Goal: Task Accomplishment & Management: Use online tool/utility

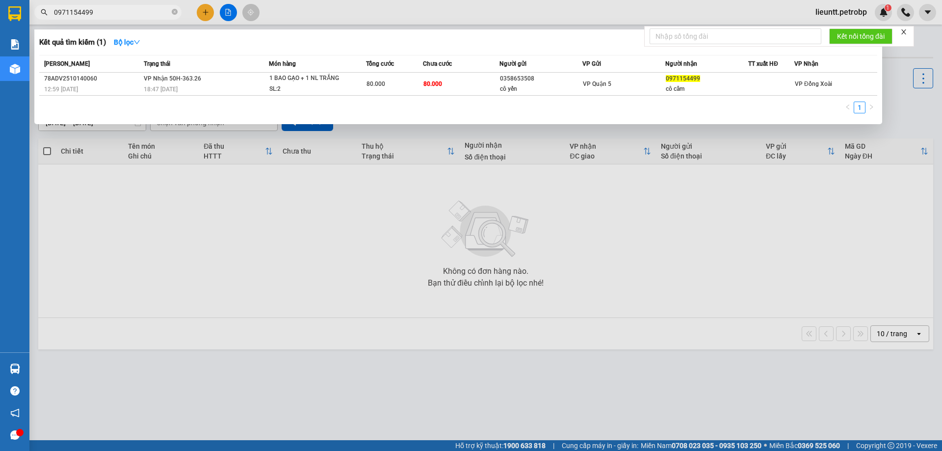
click at [100, 13] on input "0971154499" at bounding box center [112, 12] width 116 height 11
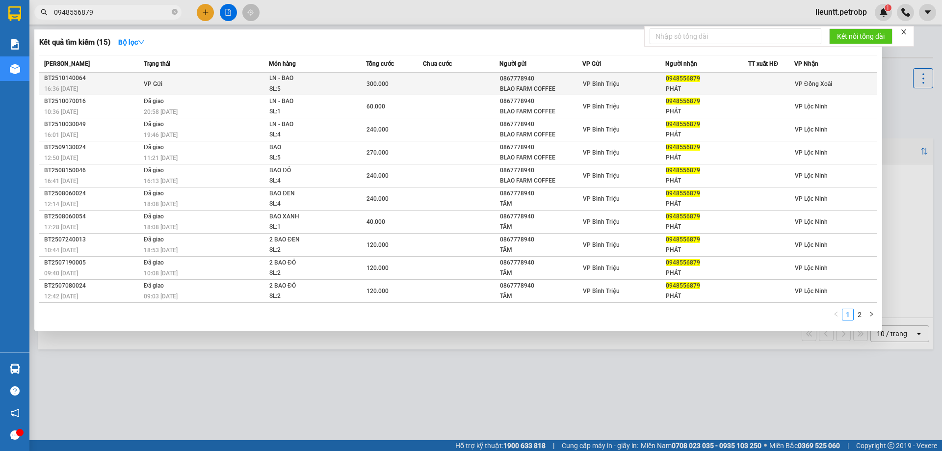
type input "0948556879"
click at [244, 86] on td "VP Gửi" at bounding box center [205, 84] width 128 height 23
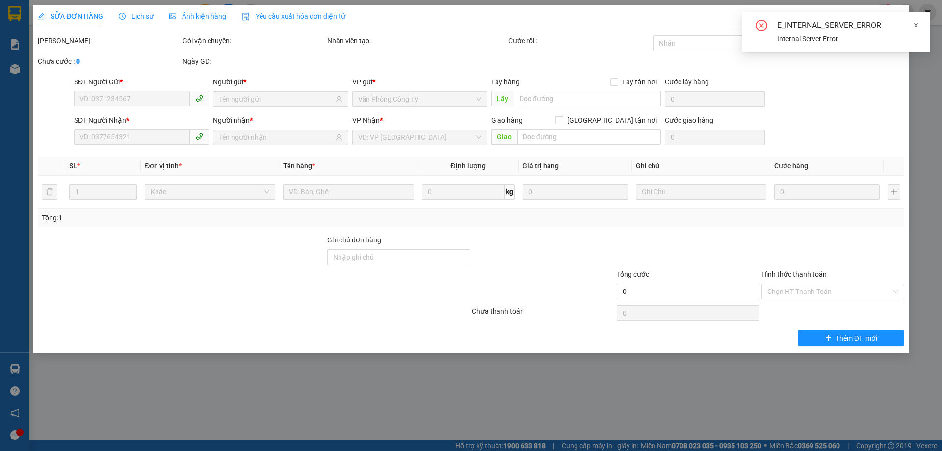
click at [918, 25] on icon "close" at bounding box center [916, 25] width 7 height 7
click at [897, 18] on icon "close" at bounding box center [896, 18] width 8 height 8
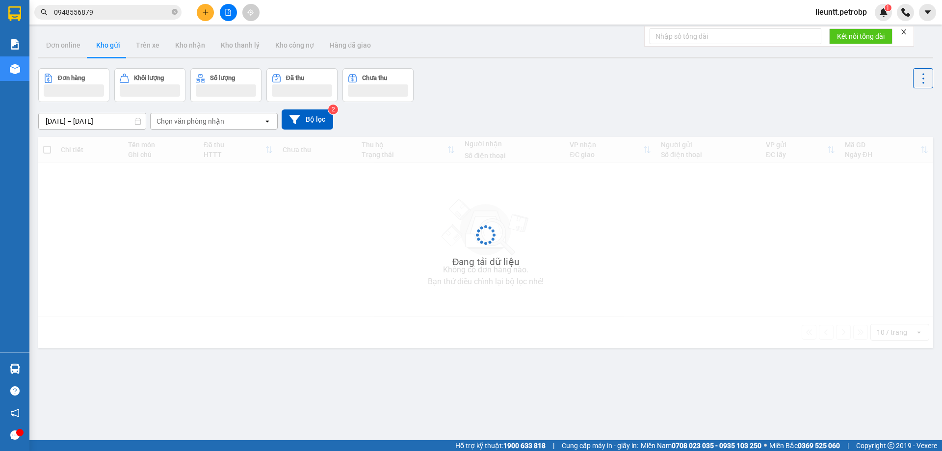
click at [225, 12] on icon "file-add" at bounding box center [228, 12] width 7 height 7
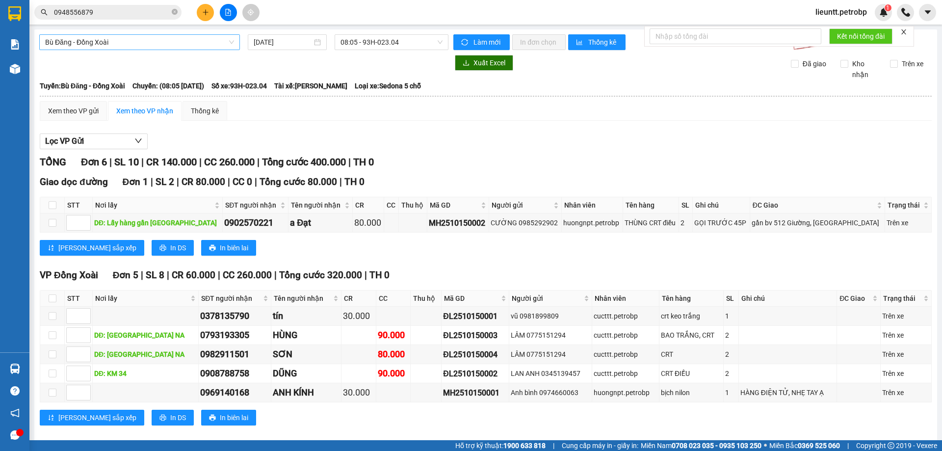
click at [166, 41] on span "Bù Đăng - Đồng Xoài" at bounding box center [139, 42] width 189 height 15
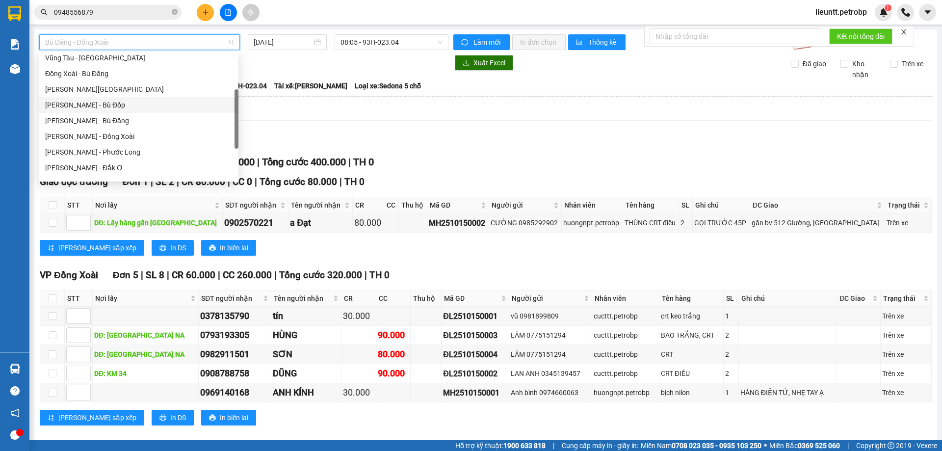
scroll to position [196, 0]
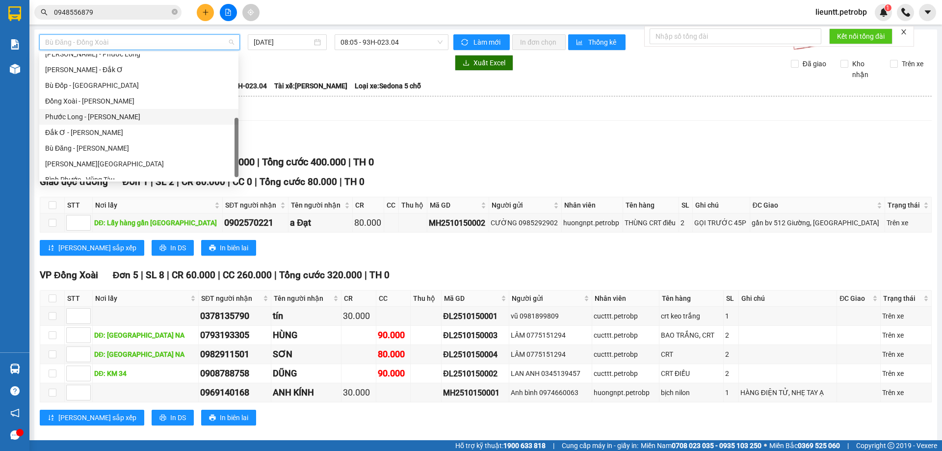
click at [93, 116] on div "Phước Long - [PERSON_NAME]" at bounding box center [139, 116] width 188 height 11
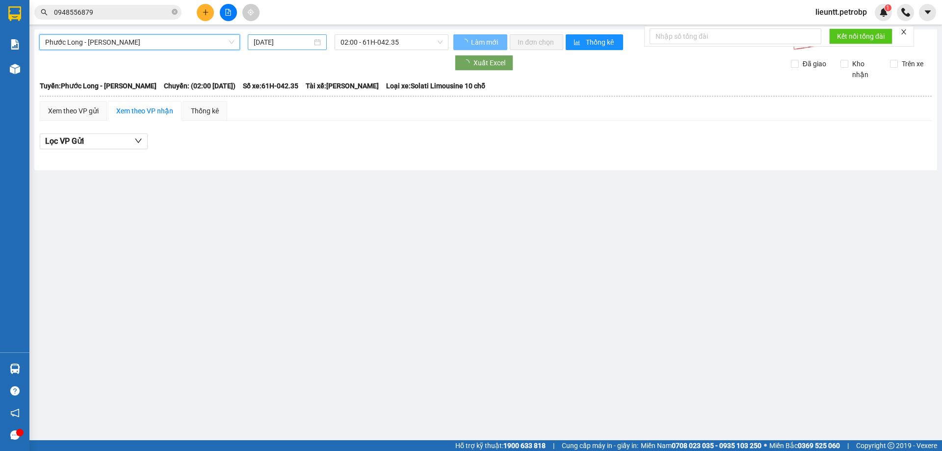
click at [260, 45] on input "[DATE]" at bounding box center [283, 42] width 58 height 11
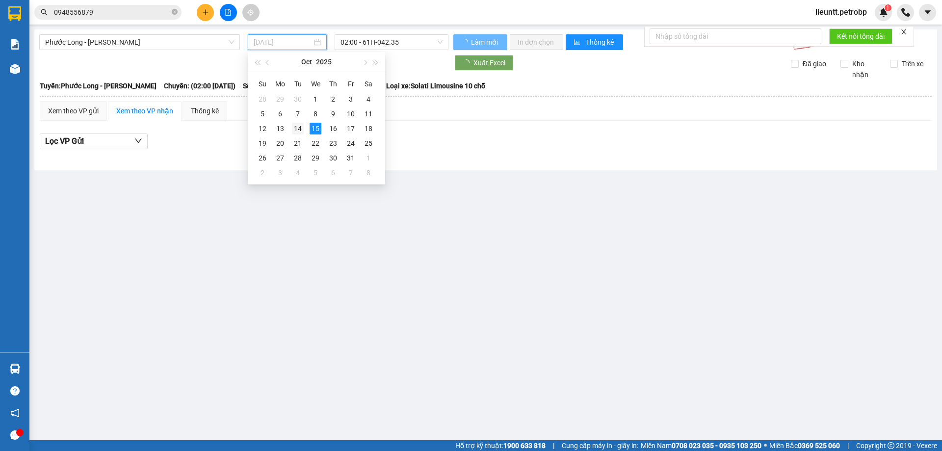
click at [296, 129] on div "14" at bounding box center [298, 129] width 12 height 12
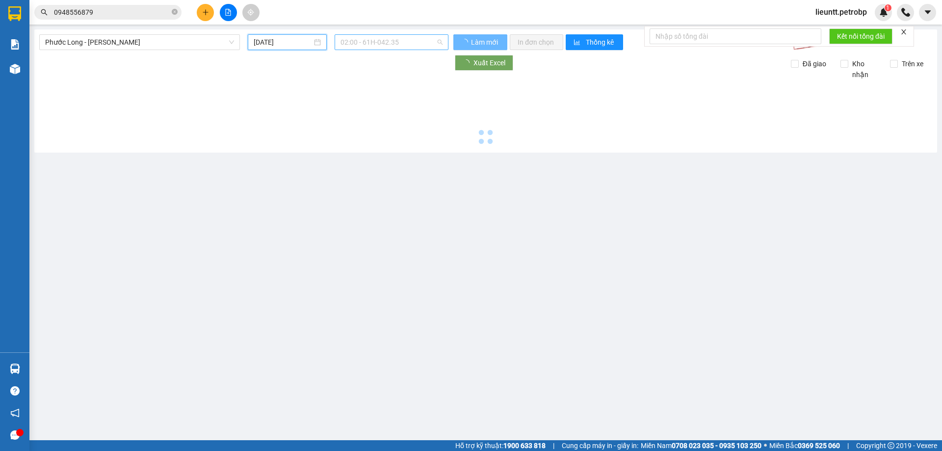
click at [359, 44] on span "02:00 - 61H-042.35" at bounding box center [392, 42] width 102 height 15
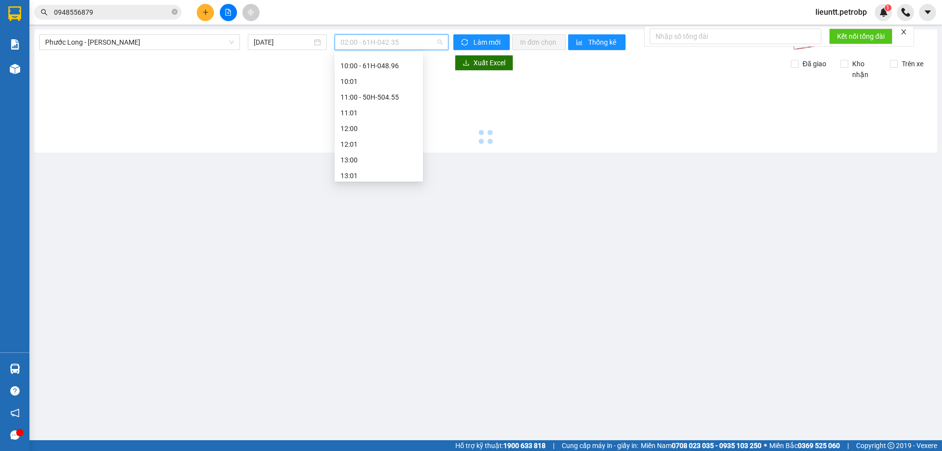
scroll to position [393, 0]
type input "[DATE]"
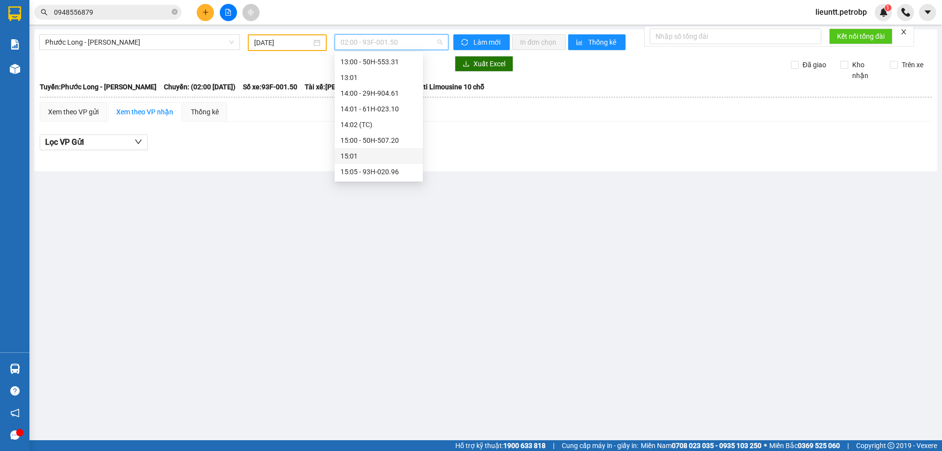
scroll to position [442, 0]
click at [371, 122] on div "15:05 - 93H-020.96" at bounding box center [379, 122] width 77 height 11
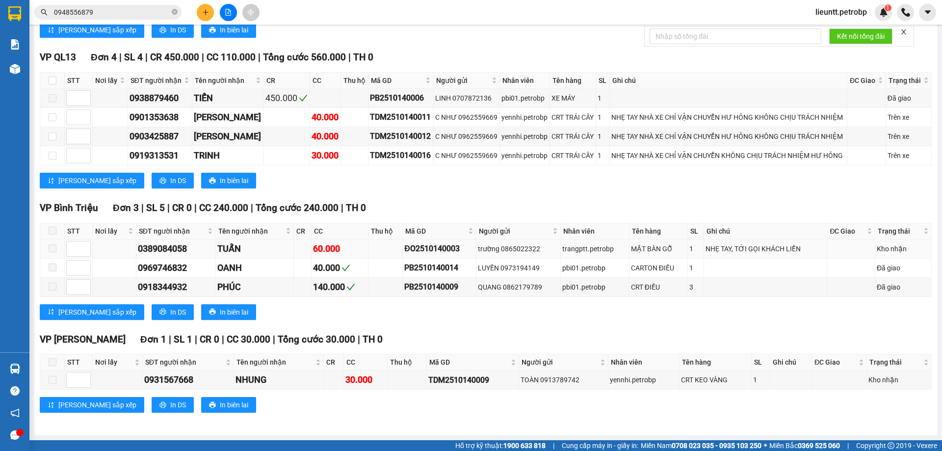
scroll to position [511, 0]
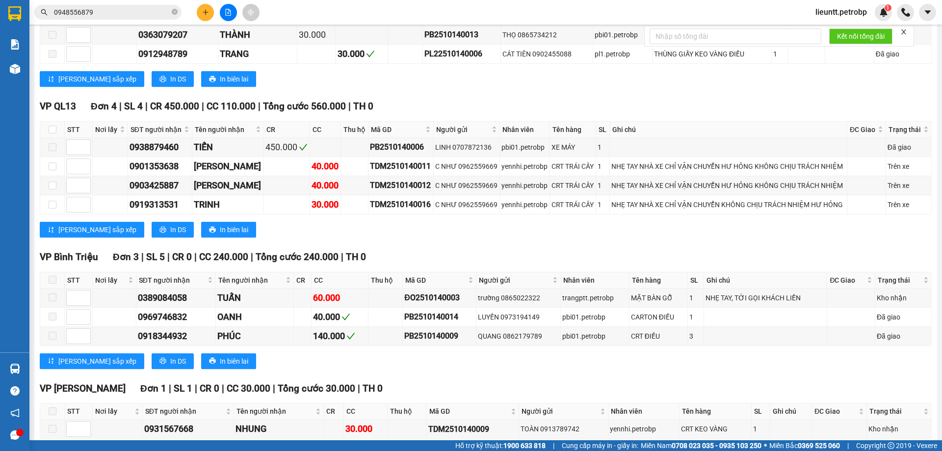
click at [148, 15] on input "0948556879" at bounding box center [112, 12] width 116 height 11
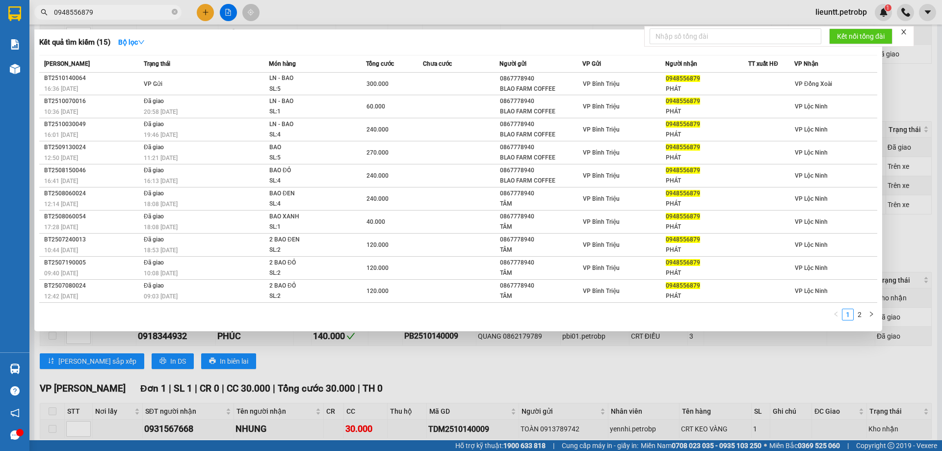
click at [330, 7] on div at bounding box center [471, 225] width 942 height 451
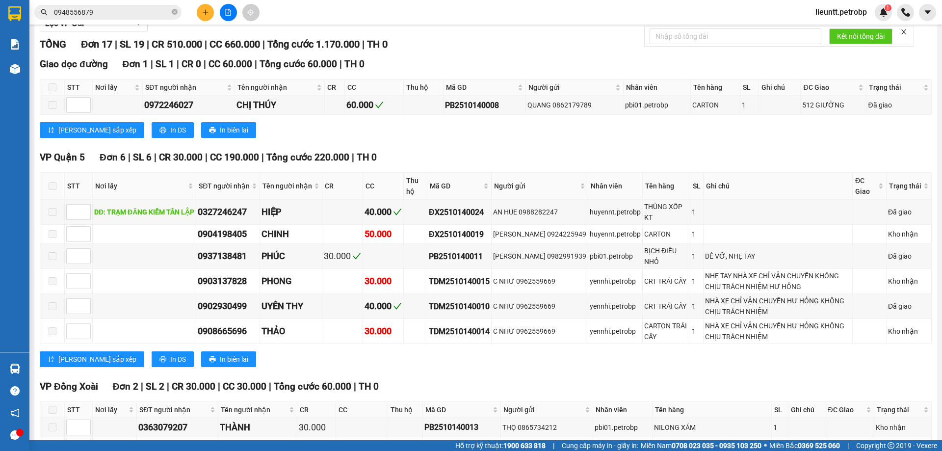
scroll to position [0, 0]
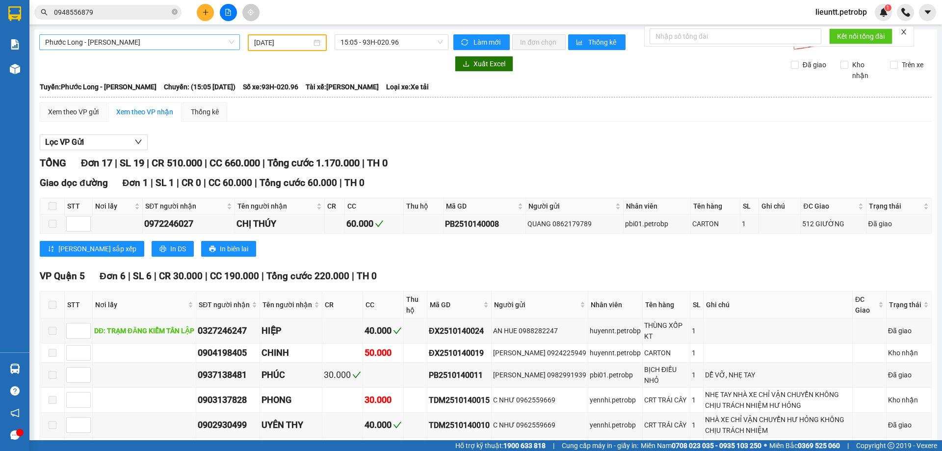
click at [168, 40] on span "Phước Long - [PERSON_NAME]" at bounding box center [139, 42] width 189 height 15
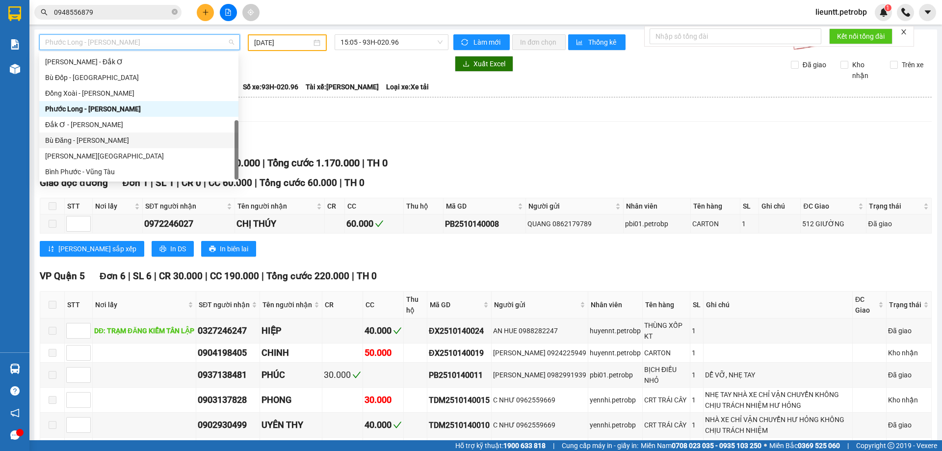
scroll to position [155, 0]
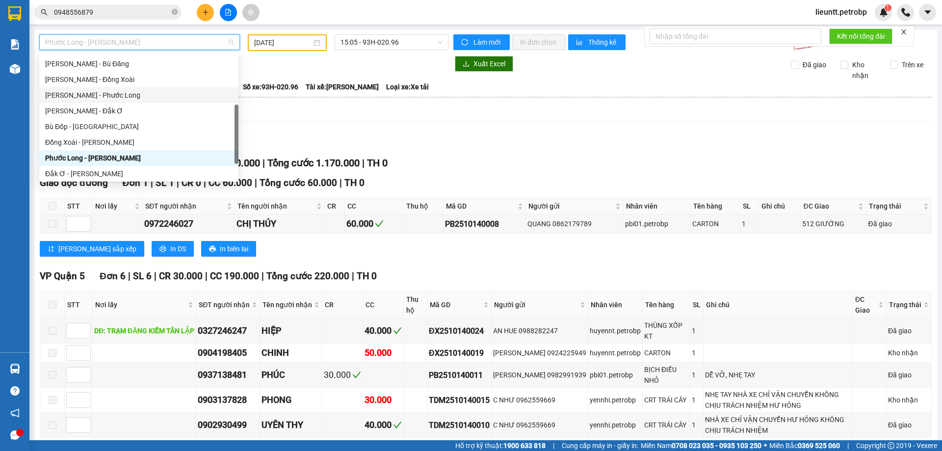
click at [116, 94] on div "[PERSON_NAME] - Phước Long" at bounding box center [139, 95] width 188 height 11
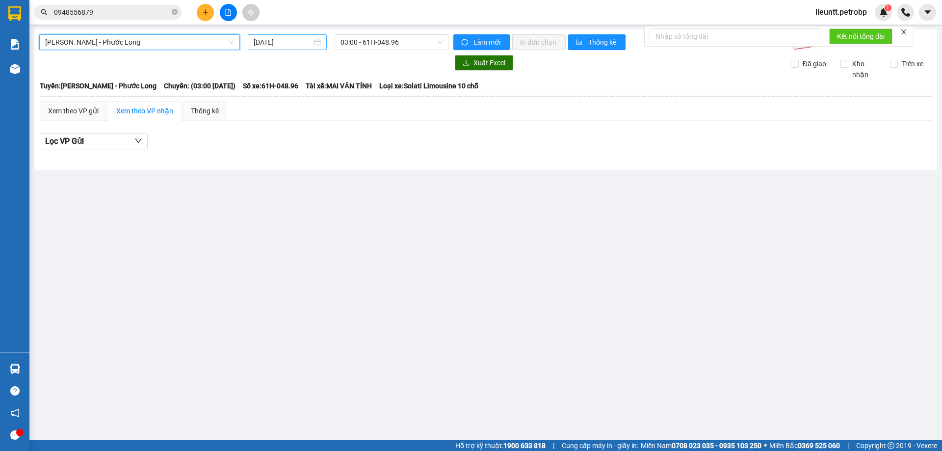
click at [266, 41] on input "[DATE]" at bounding box center [283, 42] width 58 height 11
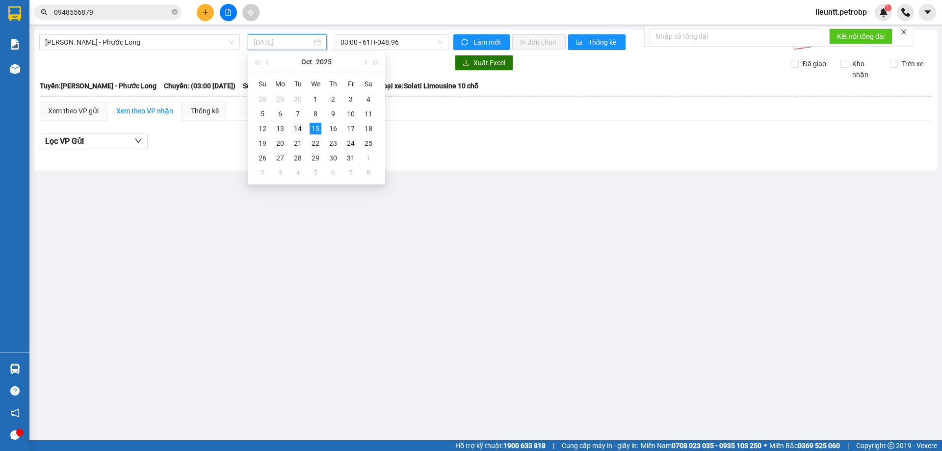
click at [299, 121] on td "14" at bounding box center [298, 128] width 18 height 15
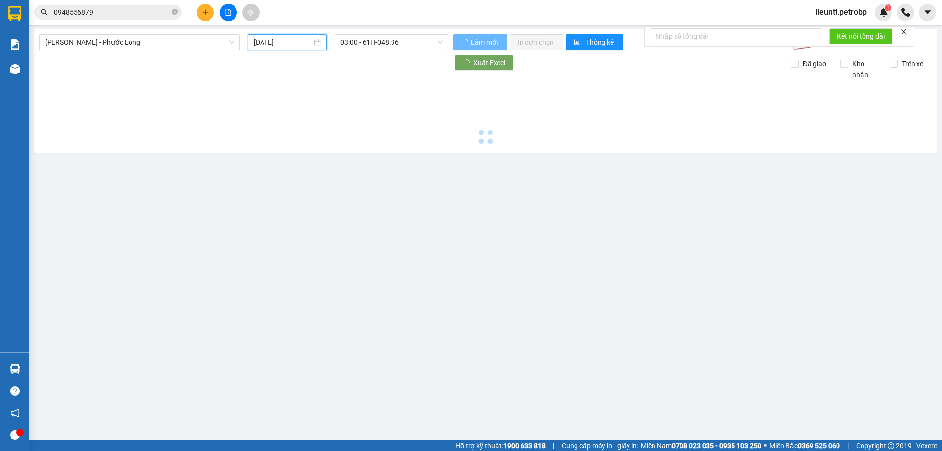
type input "[DATE]"
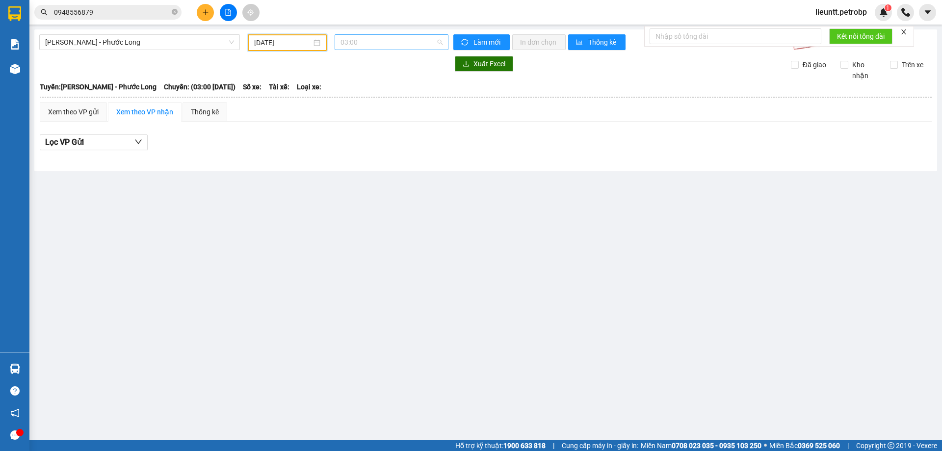
click at [346, 43] on span "03:00" at bounding box center [392, 42] width 102 height 15
click at [376, 89] on div "09:05 - 50H-074.37" at bounding box center [379, 85] width 77 height 11
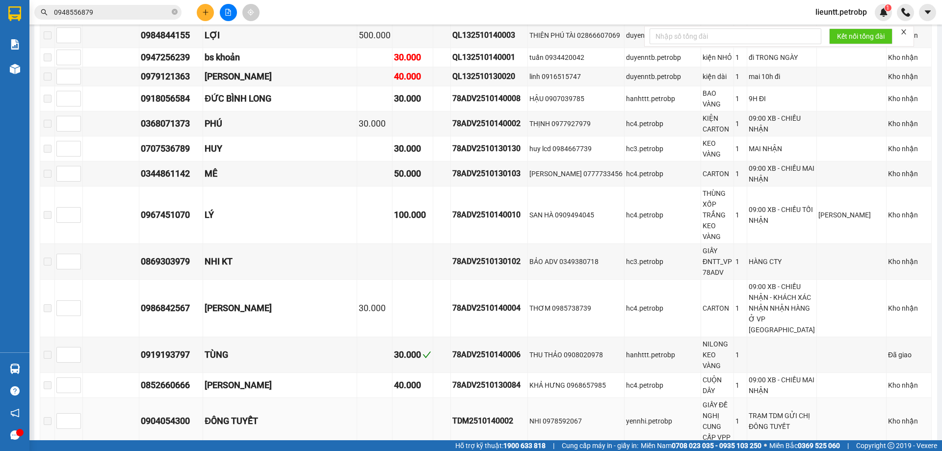
scroll to position [851, 0]
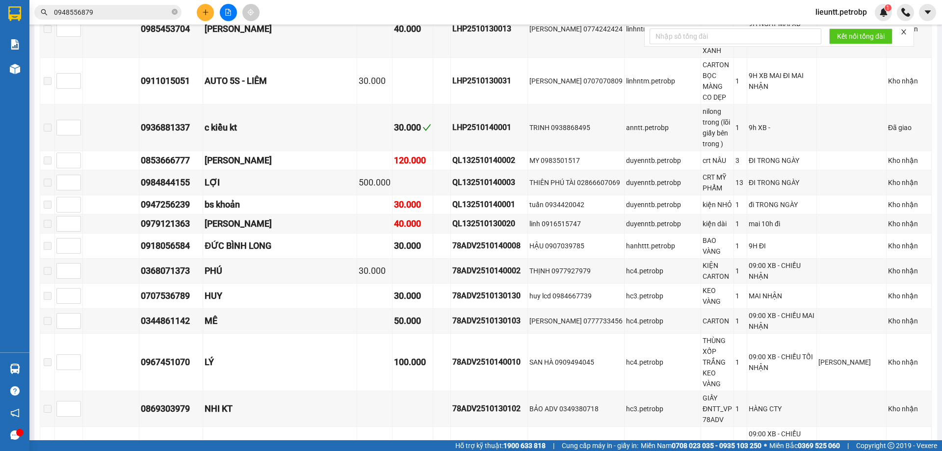
click at [139, 11] on input "0948556879" at bounding box center [112, 12] width 116 height 11
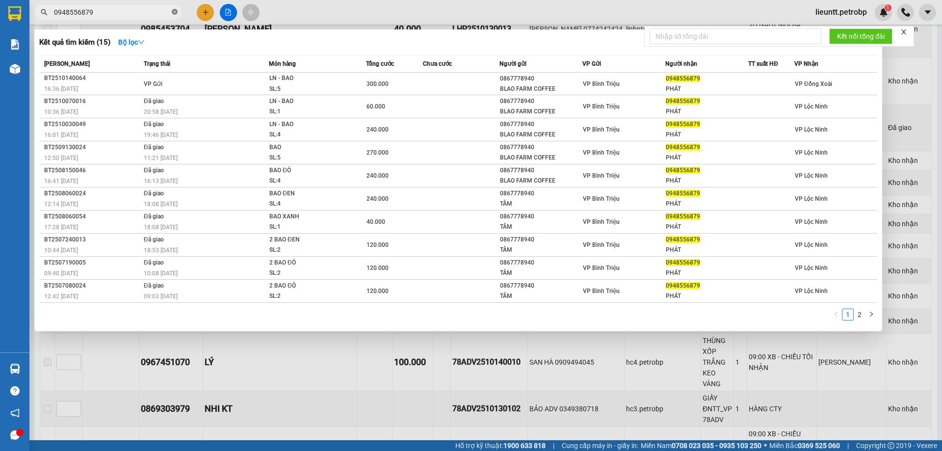
click at [176, 8] on span at bounding box center [175, 12] width 6 height 9
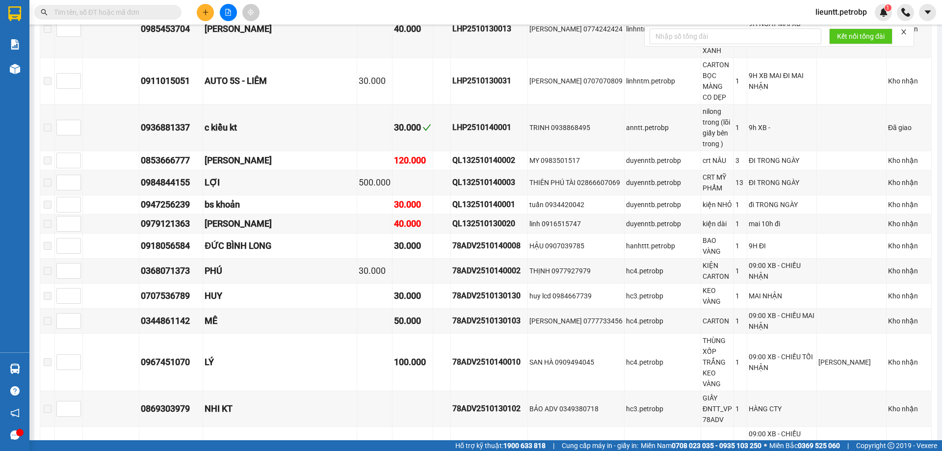
click at [176, 10] on span at bounding box center [175, 12] width 6 height 11
